Goal: Task Accomplishment & Management: Complete application form

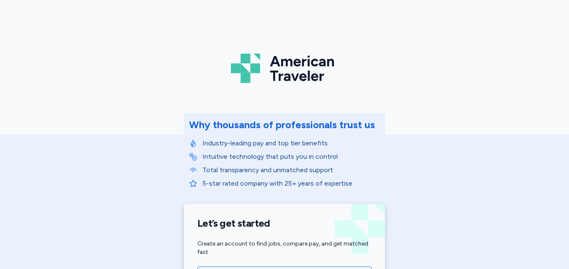
click at [437, 127] on div "American Traveler Why thousands of professionals trust us Industry-leading pay …" at bounding box center [284, 188] width 569 height 376
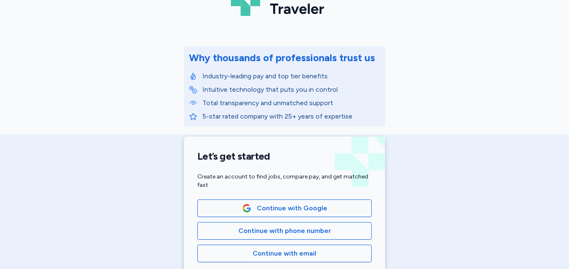
scroll to position [84, 0]
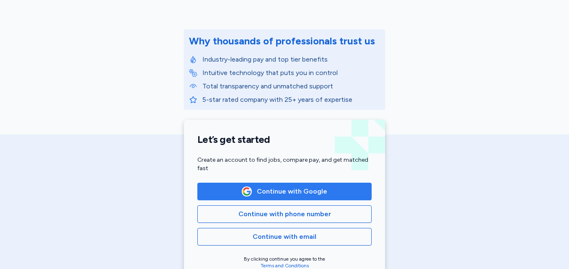
click at [312, 192] on span "Continue with Google" at bounding box center [292, 191] width 70 height 10
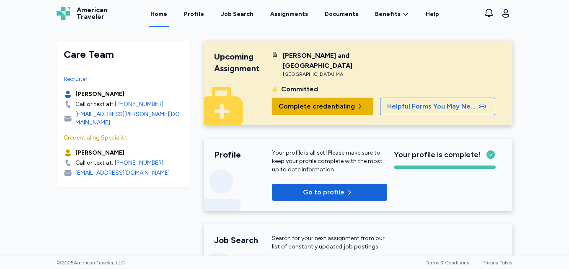
click at [320, 101] on span "Complete credentialing" at bounding box center [317, 106] width 76 height 10
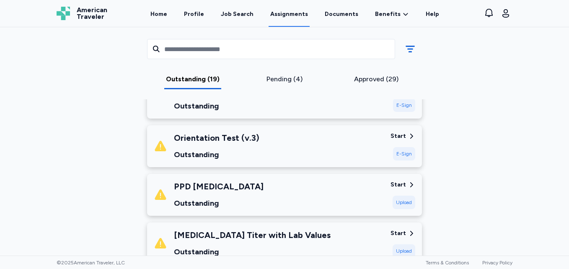
scroll to position [168, 0]
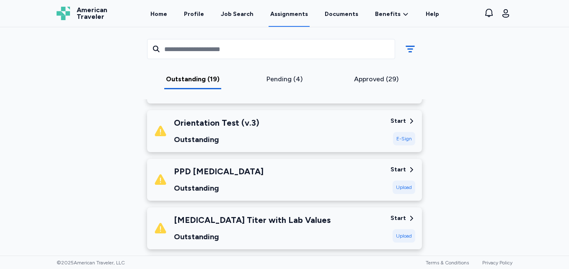
click at [397, 118] on div "Start" at bounding box center [398, 121] width 16 height 8
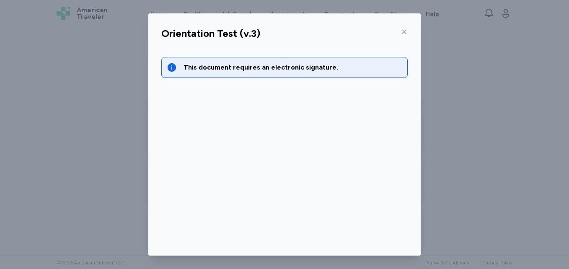
scroll to position [51, 0]
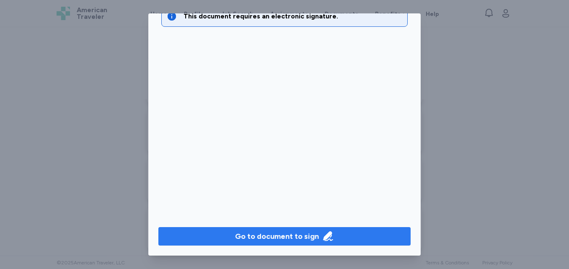
click at [285, 240] on div "Go to document to sign" at bounding box center [277, 236] width 84 height 12
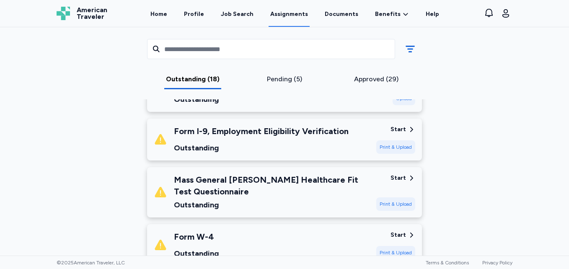
scroll to position [670, 0]
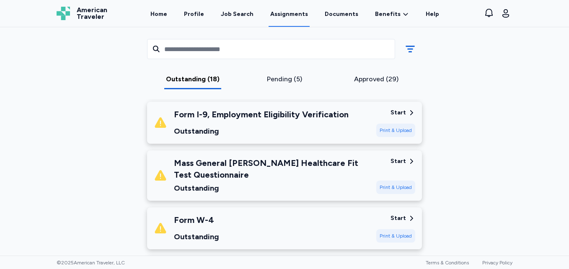
click at [456, 158] on div "Brigham and Women's Hospital Oct 14, 2025 - Jan 12, 2026 Requirements All assig…" at bounding box center [284, 105] width 469 height 1457
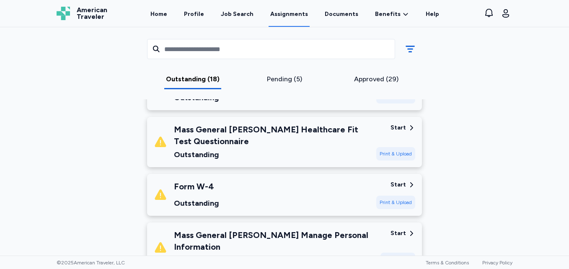
scroll to position [687, 0]
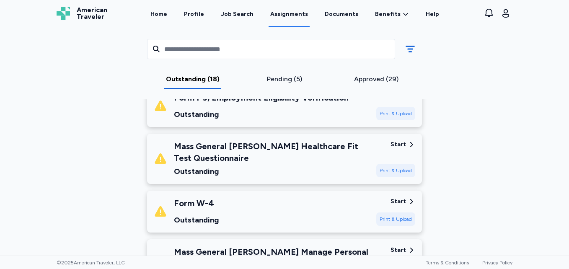
click at [408, 199] on icon at bounding box center [412, 202] width 8 height 8
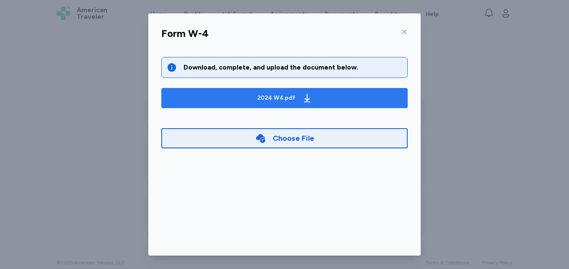
click at [305, 97] on icon "button" at bounding box center [307, 98] width 10 height 10
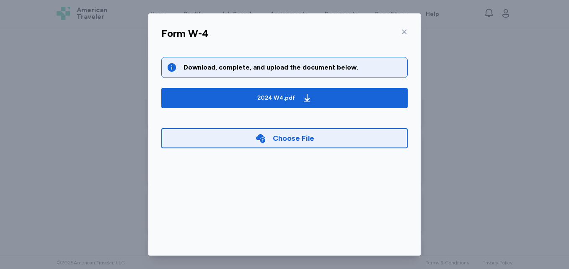
click at [402, 32] on icon at bounding box center [404, 31] width 7 height 7
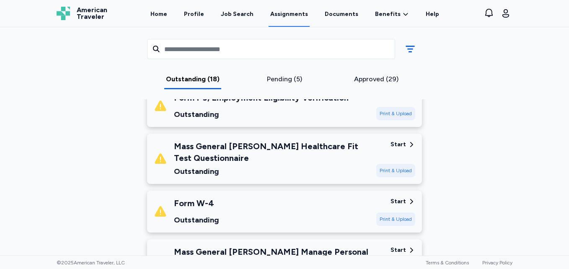
click at [396, 143] on div "Start" at bounding box center [398, 144] width 16 height 8
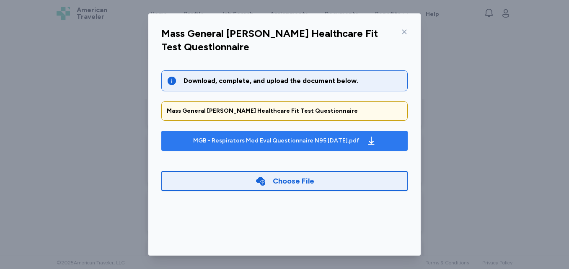
click at [354, 143] on div "MGB - Respirators Med Eval Questionnaire N95 7-27-2022.pdf" at bounding box center [276, 141] width 166 height 8
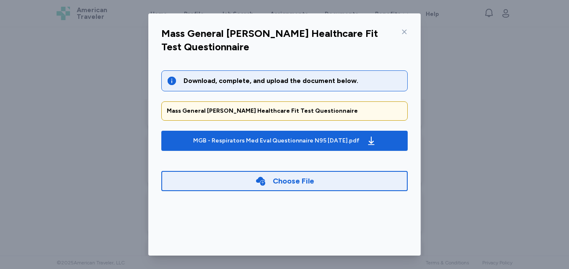
click at [120, 38] on div "Mass General Brigham Healthcare Fit Test Questionnaire Download, complete, and …" at bounding box center [284, 134] width 569 height 269
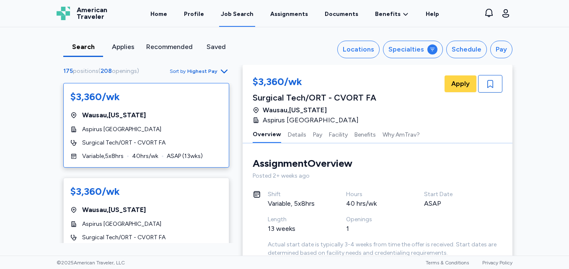
click at [41, 77] on div "Search Applies Recommended Saved Locations Specialties Schedule Pay 175 positio…" at bounding box center [284, 141] width 569 height 228
click at [26, 115] on div "Search Applies Recommended Saved Locations Specialties Schedule Pay 175 positio…" at bounding box center [284, 141] width 569 height 228
click at [206, 72] on span "Highest Pay" at bounding box center [202, 71] width 30 height 7
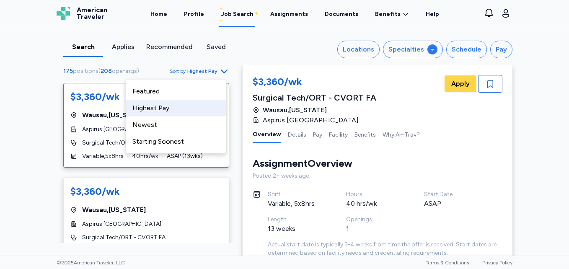
click at [206, 72] on span "Highest Pay" at bounding box center [202, 71] width 30 height 7
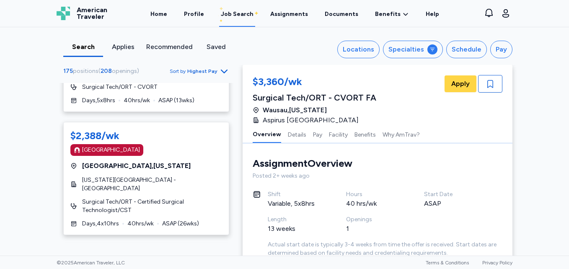
scroll to position [1790, 0]
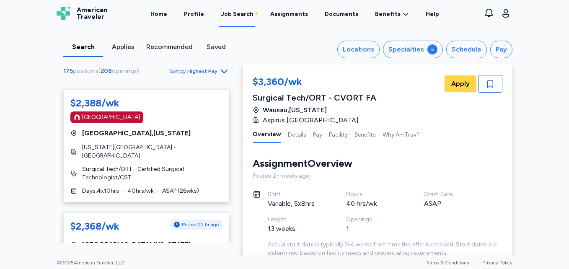
click at [123, 44] on div "Applies" at bounding box center [122, 47] width 33 height 10
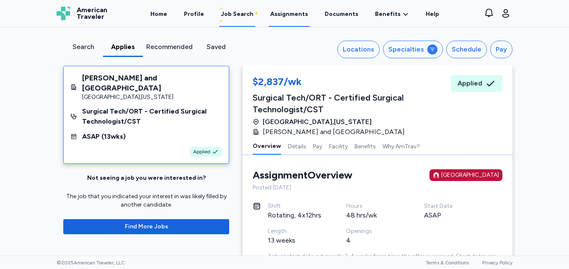
click at [283, 16] on link "Assignments" at bounding box center [289, 14] width 41 height 26
